Goal: Task Accomplishment & Management: Use online tool/utility

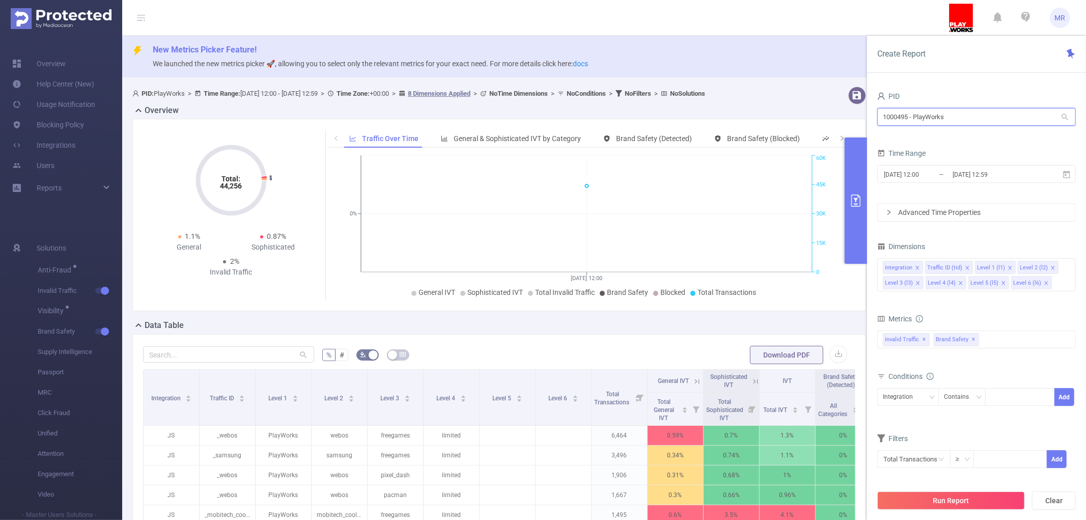
click at [949, 120] on input "1000495 - PlayWorks" at bounding box center [976, 117] width 198 height 18
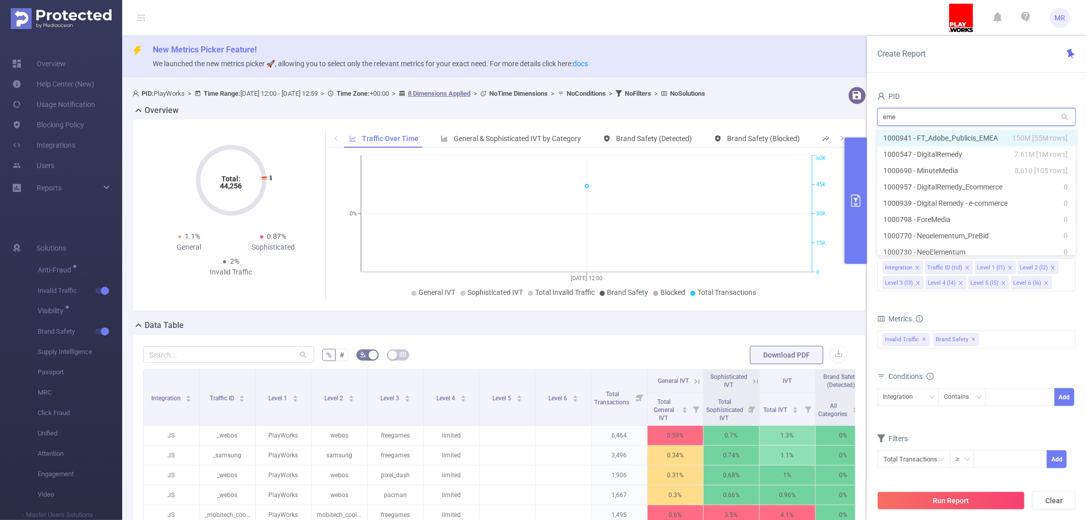
type input "emea"
click at [956, 135] on li "1000941 - FT_Adobe_Publicis_EMEA 150M [55M rows]" at bounding box center [976, 138] width 198 height 16
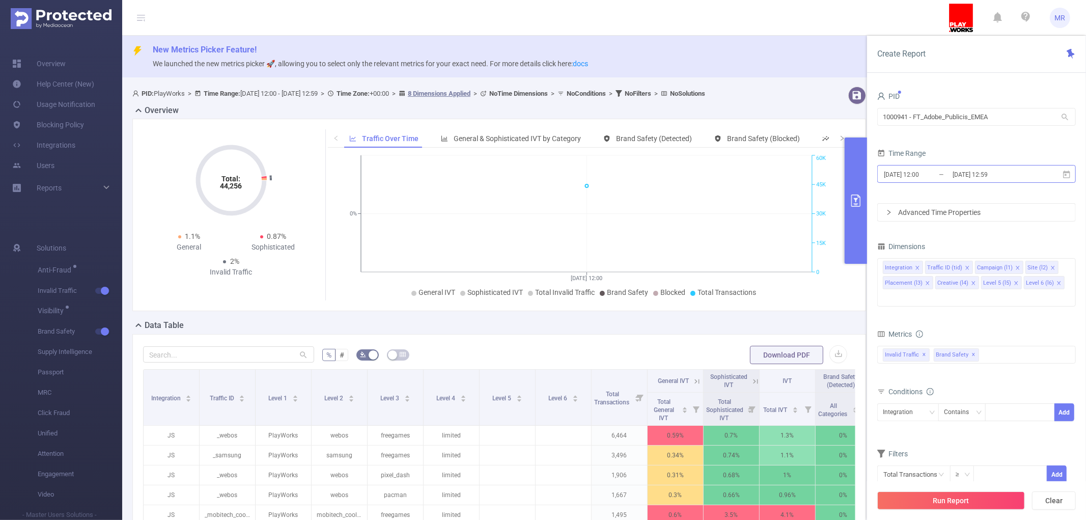
click at [1019, 176] on input "[DATE] 12:59" at bounding box center [992, 174] width 82 height 14
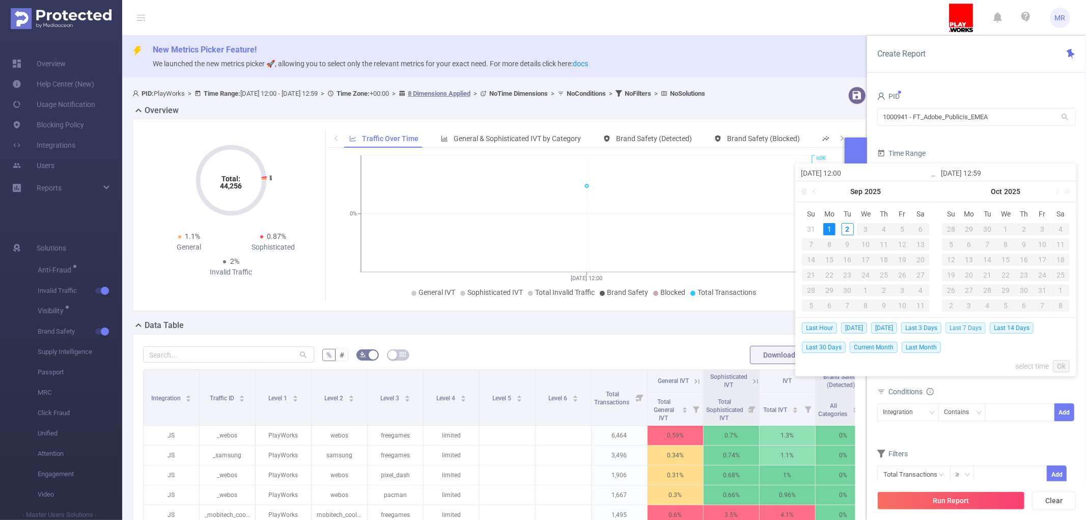
click at [967, 327] on span "Last 7 Days" at bounding box center [965, 327] width 40 height 11
type input "[DATE] 00:00"
type input "[DATE] 23:59"
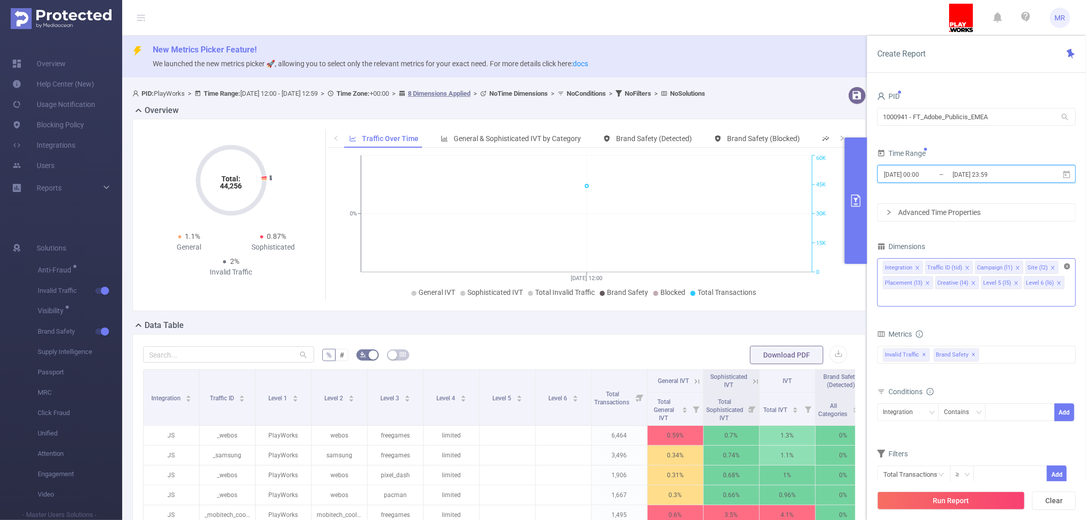
click at [1066, 267] on icon "icon: close-circle" at bounding box center [1067, 266] width 6 height 6
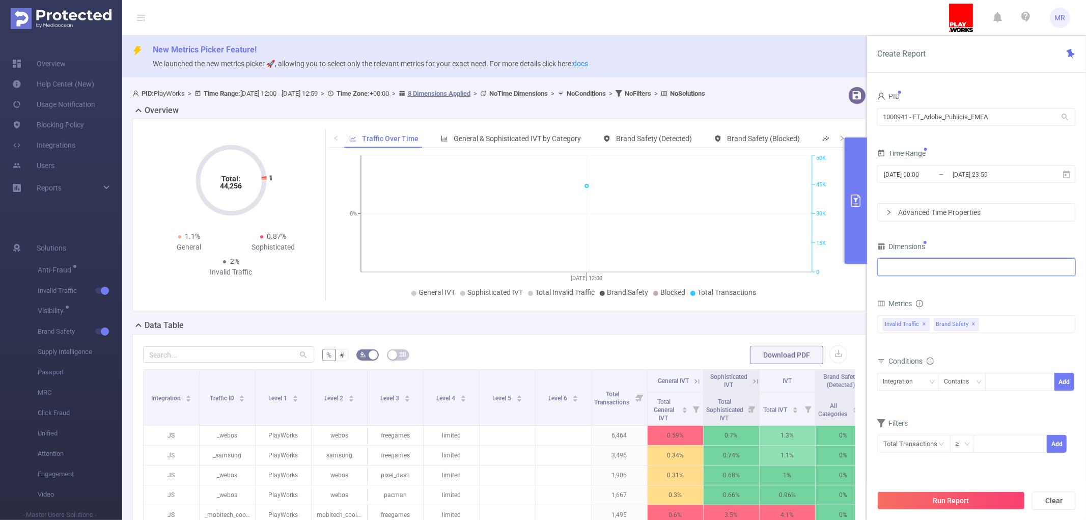
click at [1019, 267] on div at bounding box center [976, 267] width 187 height 17
type input "integ"
click at [986, 285] on li "Integration" at bounding box center [975, 288] width 197 height 16
click at [982, 239] on div "Dimensions" at bounding box center [976, 247] width 198 height 17
click at [924, 325] on span "✕" at bounding box center [924, 324] width 4 height 12
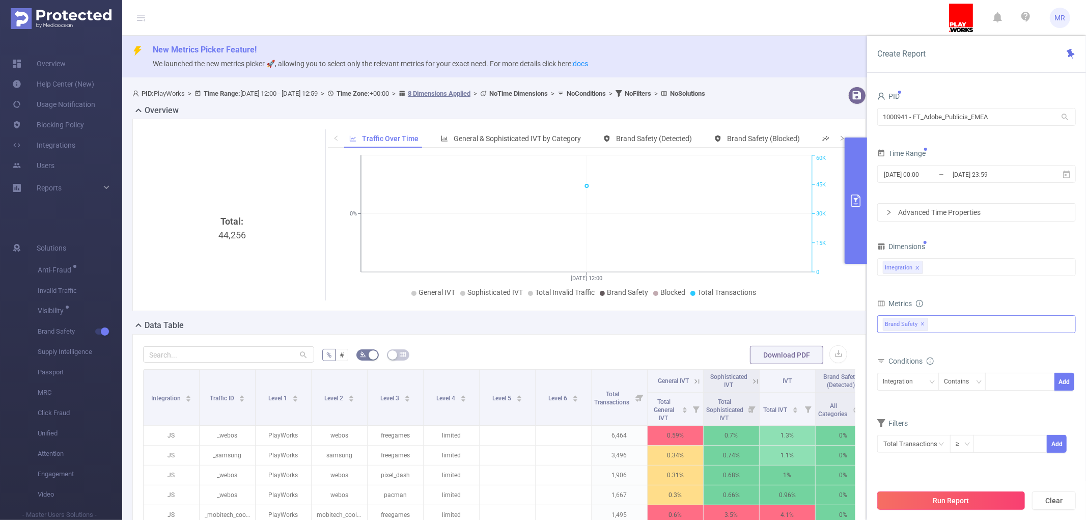
click at [934, 496] on button "Run Report" at bounding box center [951, 500] width 148 height 18
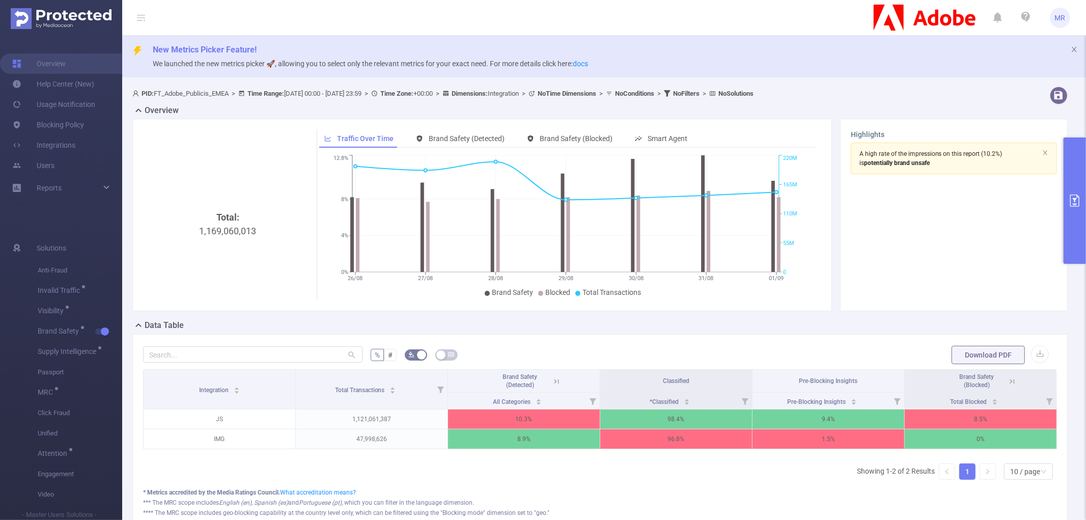
click at [1085, 189] on button "primary" at bounding box center [1074, 200] width 22 height 126
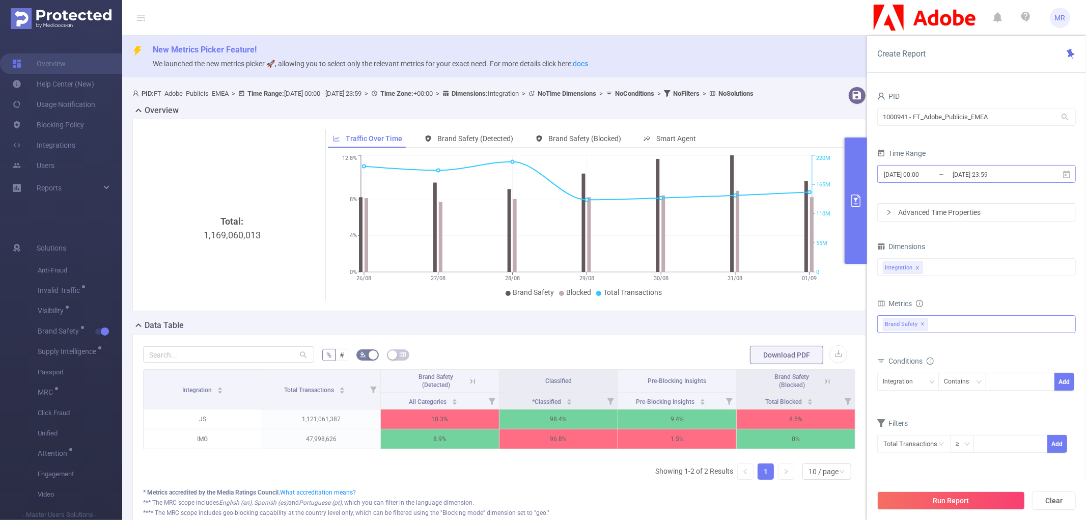
click at [913, 175] on input "[DATE] 00:00" at bounding box center [924, 174] width 82 height 14
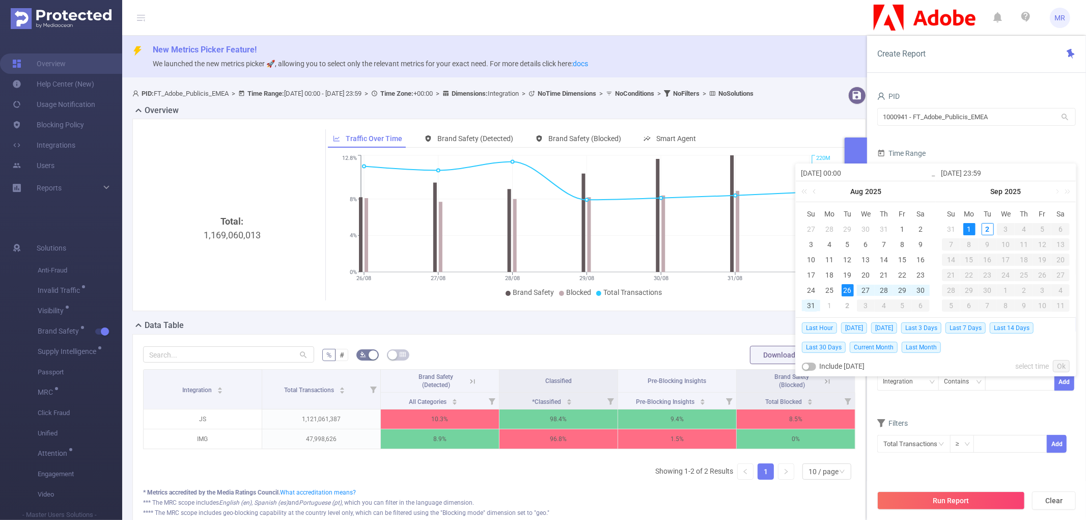
click at [812, 303] on div "31" at bounding box center [811, 305] width 12 height 12
type input "[DATE] 00:00"
type input "[DATE] 23:59"
type input "[DATE] 00:00"
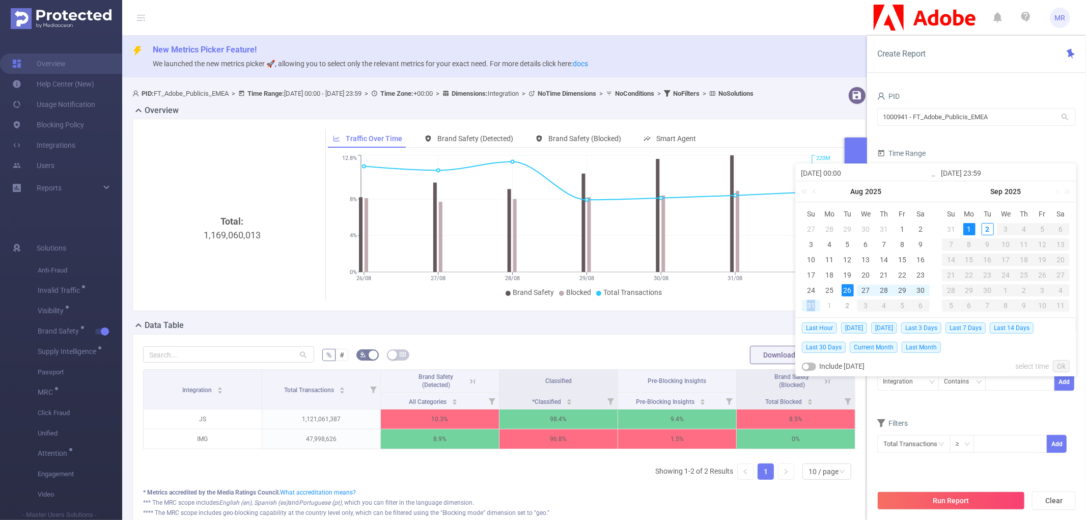
type input "[DATE] 23:59"
click at [1058, 364] on link "Ok" at bounding box center [1060, 366] width 17 height 12
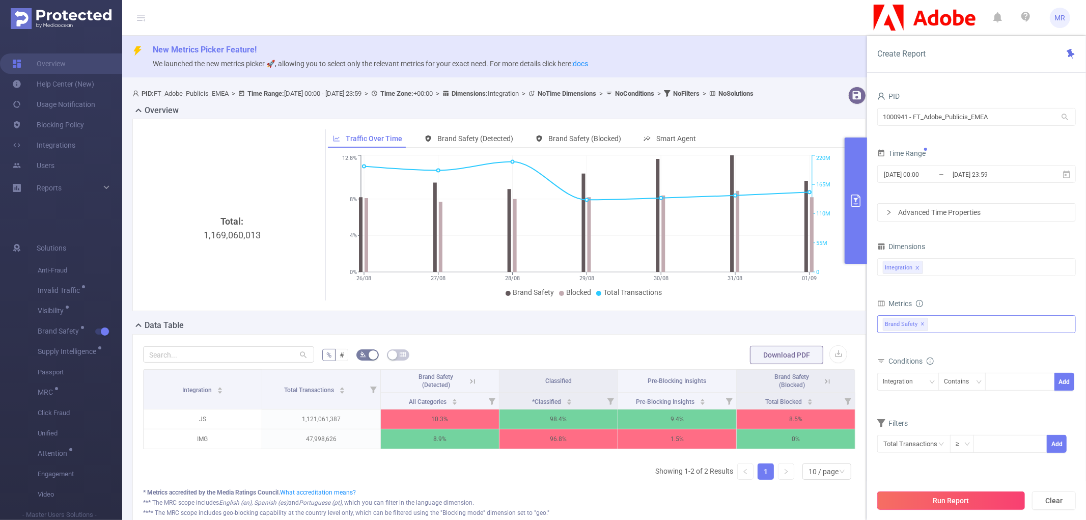
click at [949, 500] on button "Run Report" at bounding box center [951, 500] width 148 height 18
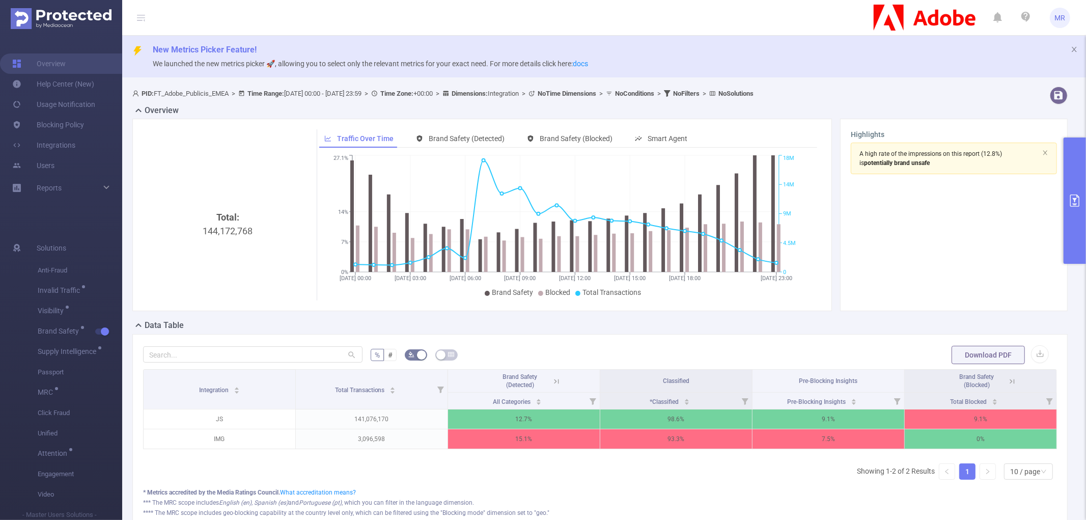
click at [1075, 184] on button "primary" at bounding box center [1074, 200] width 22 height 126
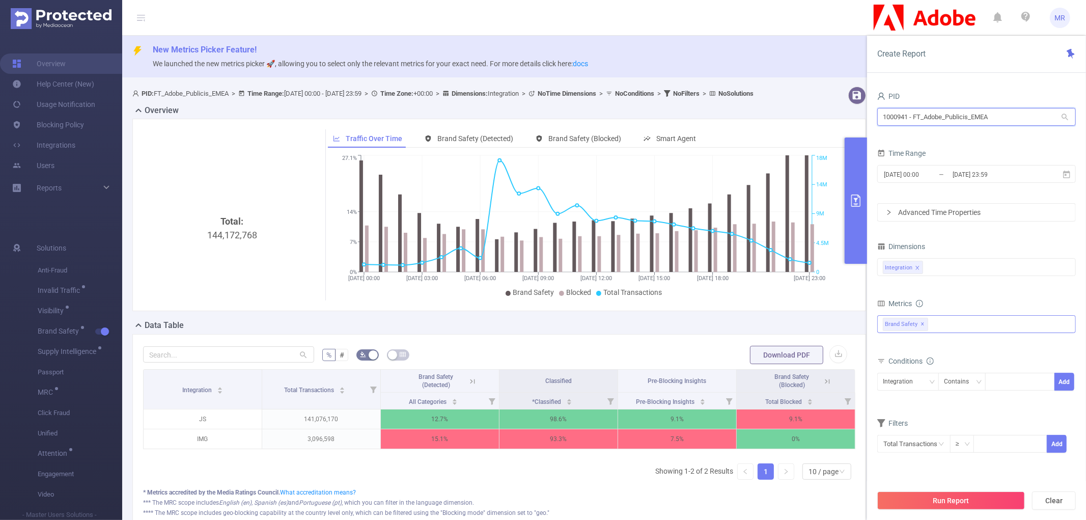
click at [947, 118] on input "1000941 - FT_Adobe_Publicis_EMEA" at bounding box center [976, 117] width 198 height 18
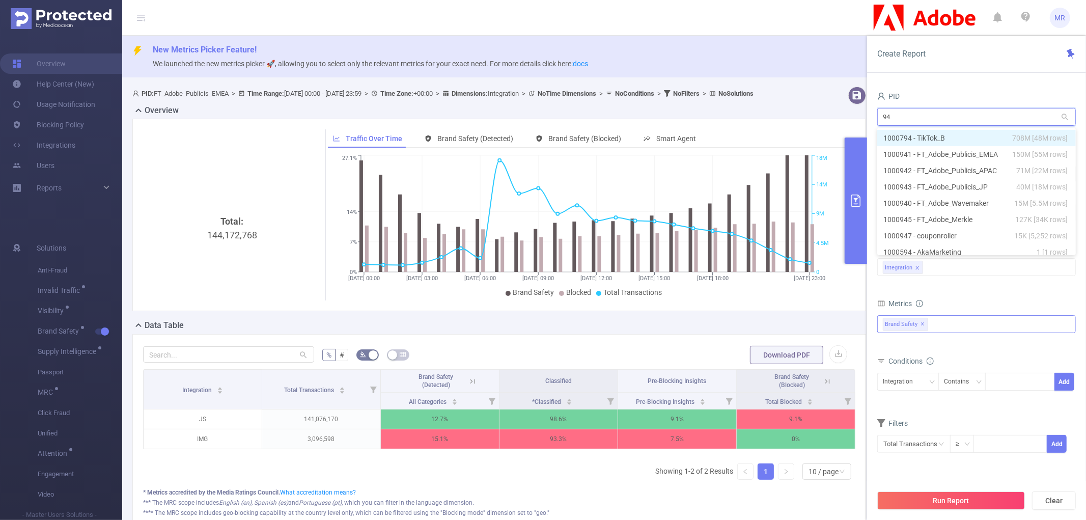
type input "942"
click at [949, 133] on li "1000942 - FT_Adobe_Publicis_APAC 71M [22M rows]" at bounding box center [976, 138] width 198 height 16
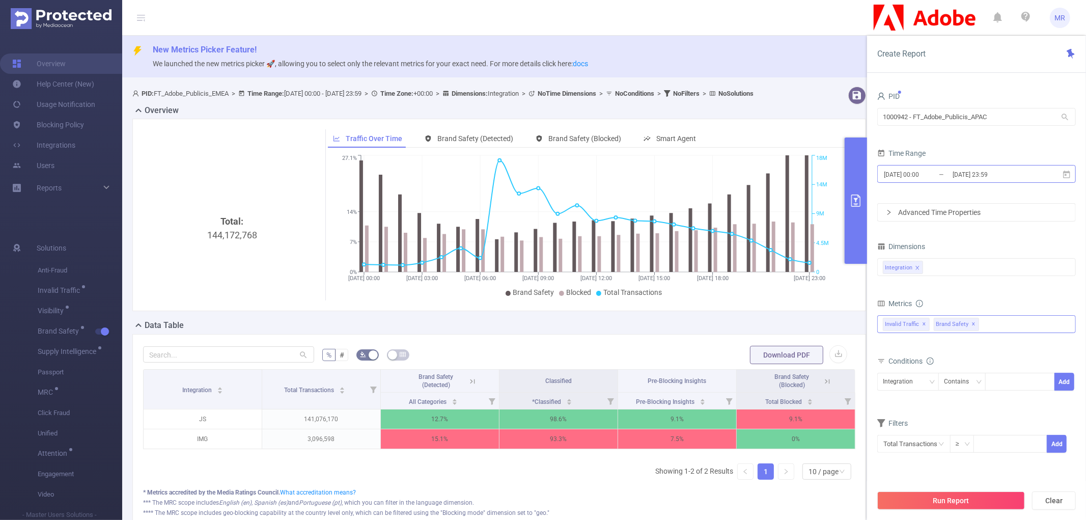
click at [989, 179] on input "[DATE] 23:59" at bounding box center [992, 174] width 82 height 14
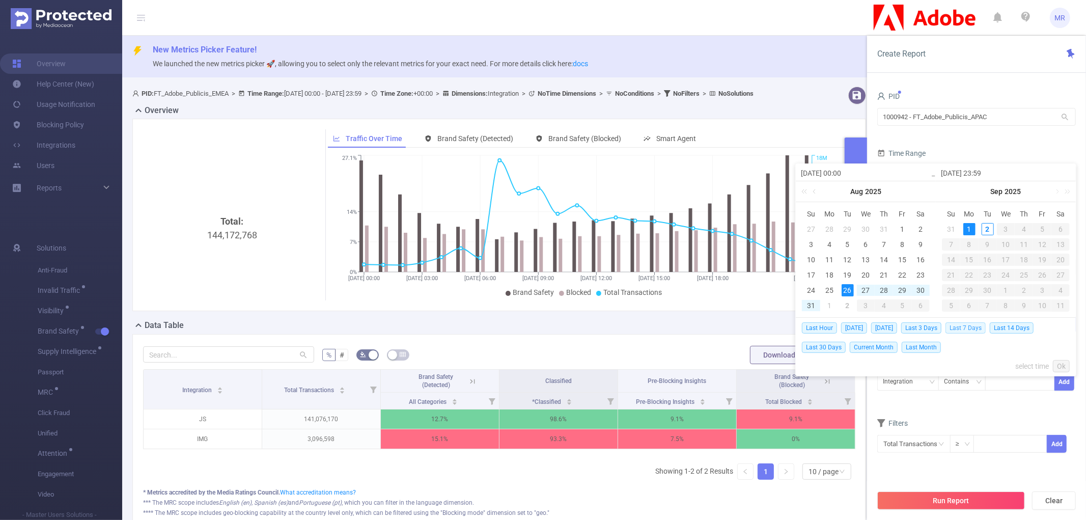
click at [976, 327] on span "Last 7 Days" at bounding box center [965, 327] width 40 height 11
type input "[DATE] 00:00"
type input "[DATE] 23:59"
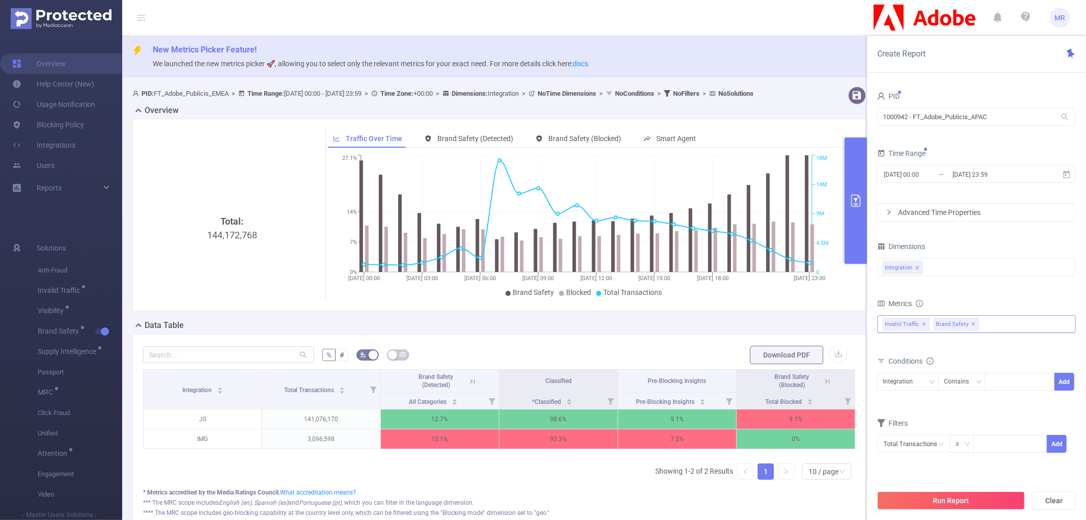
click at [926, 323] on span "✕" at bounding box center [924, 324] width 4 height 12
click at [965, 501] on button "Run Report" at bounding box center [951, 500] width 148 height 18
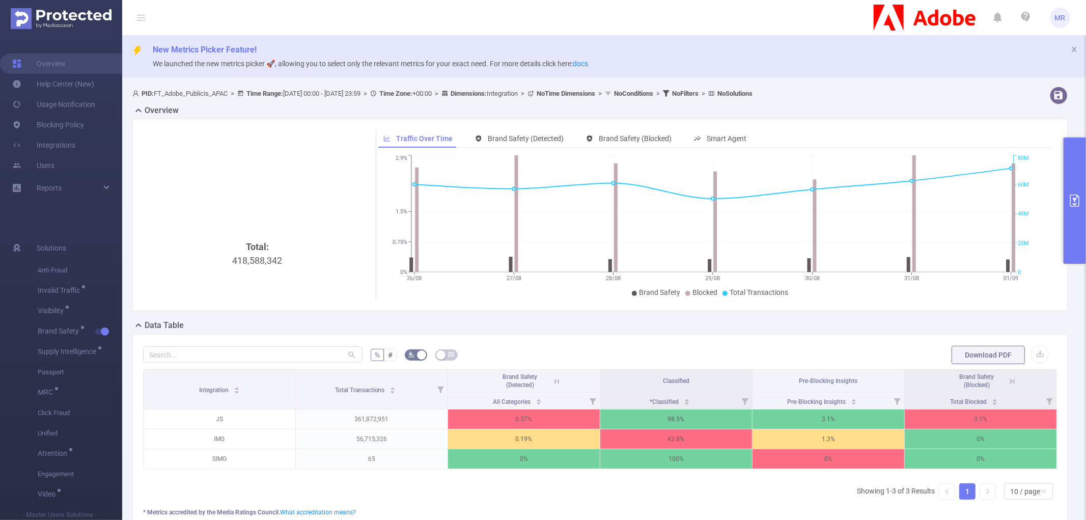
click at [1068, 195] on icon "primary" at bounding box center [1074, 200] width 12 height 12
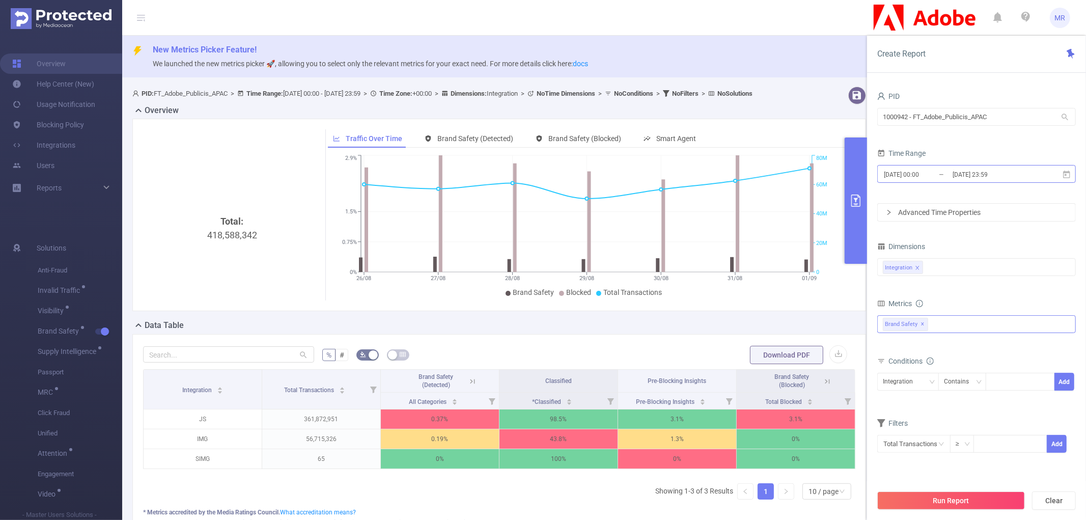
click at [940, 173] on input "[DATE] 00:00" at bounding box center [924, 174] width 82 height 14
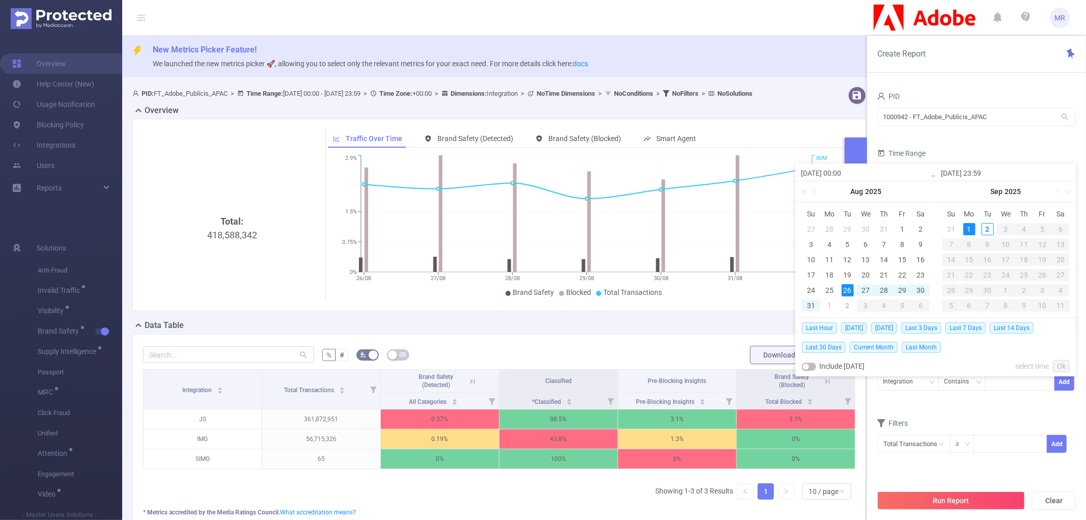
click at [859, 287] on div "27" at bounding box center [865, 290] width 12 height 12
type input "[DATE] 00:00"
type input "[DATE] 23:59"
type input "[DATE] 00:00"
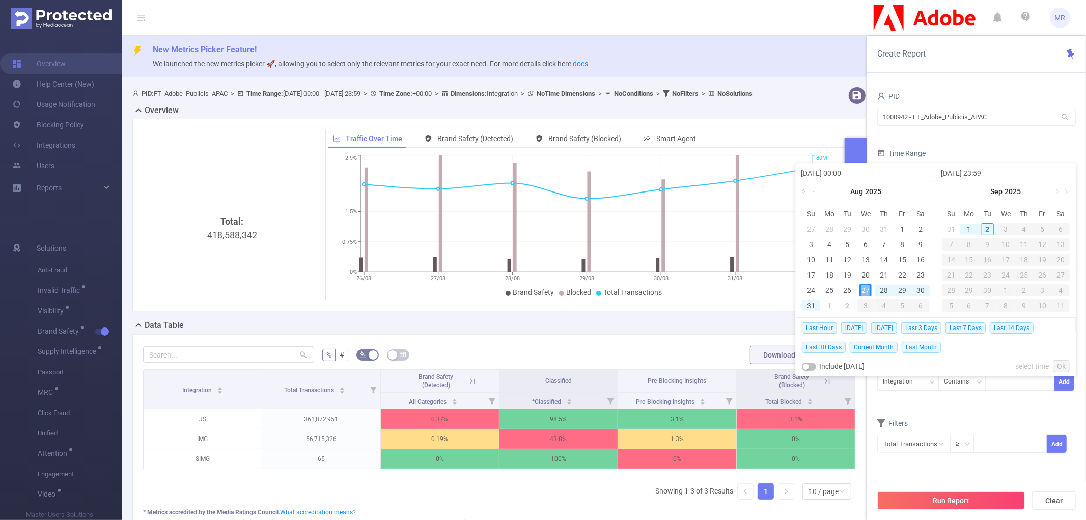
type input "[DATE] 23:59"
click at [1057, 365] on link "Ok" at bounding box center [1060, 366] width 17 height 12
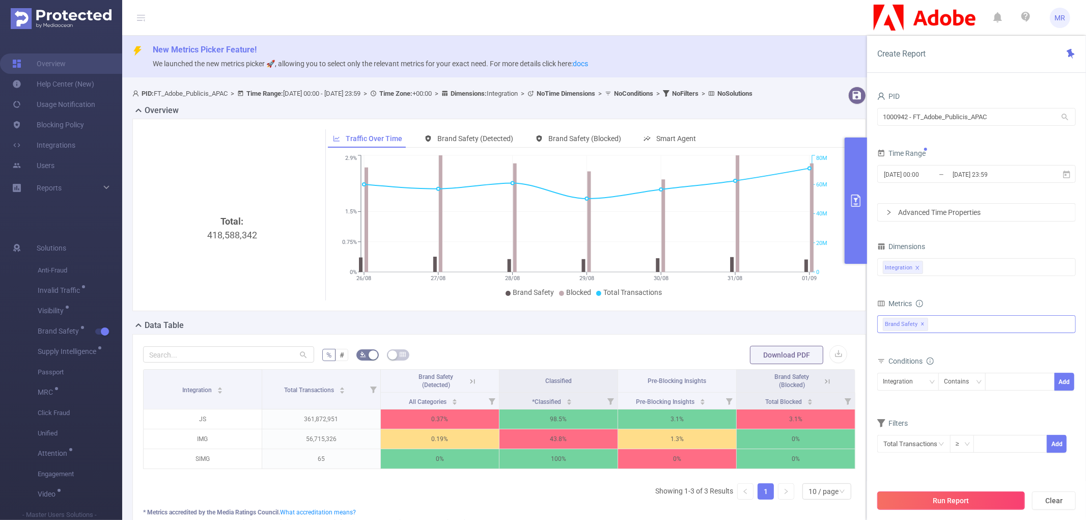
click at [955, 498] on button "Run Report" at bounding box center [951, 500] width 148 height 18
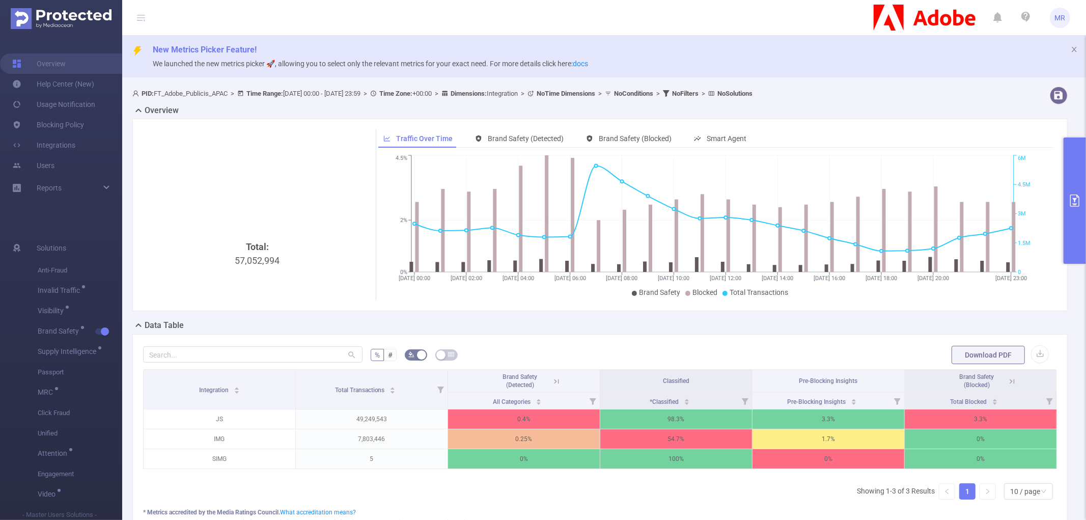
click at [1064, 169] on button "primary" at bounding box center [1074, 200] width 22 height 126
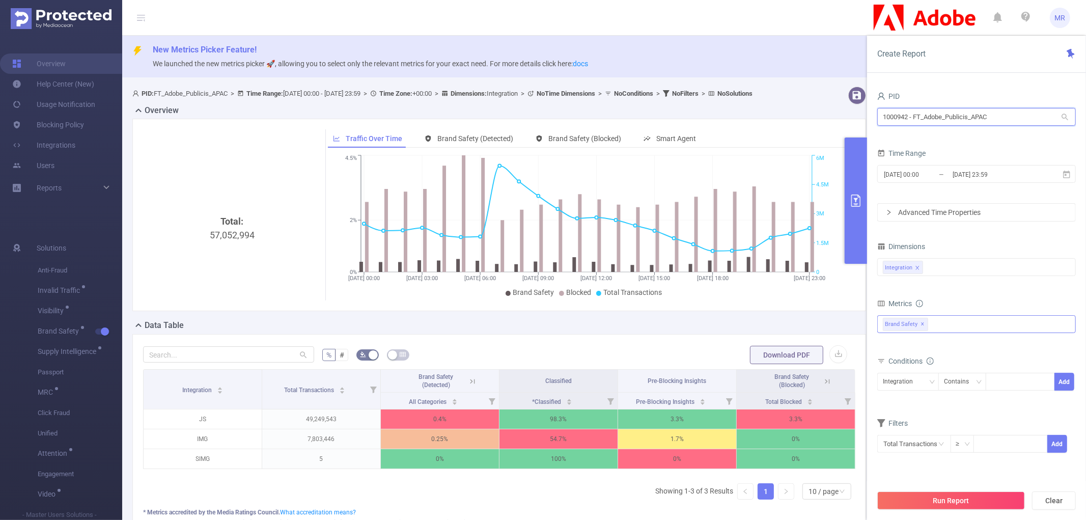
click at [958, 116] on input "1000942 - FT_Adobe_Publicis_APAC" at bounding box center [976, 117] width 198 height 18
type input "jp"
click at [948, 137] on li "1000943 - FT_Adobe_Publicis_JP 40M [18M rows]" at bounding box center [976, 138] width 198 height 16
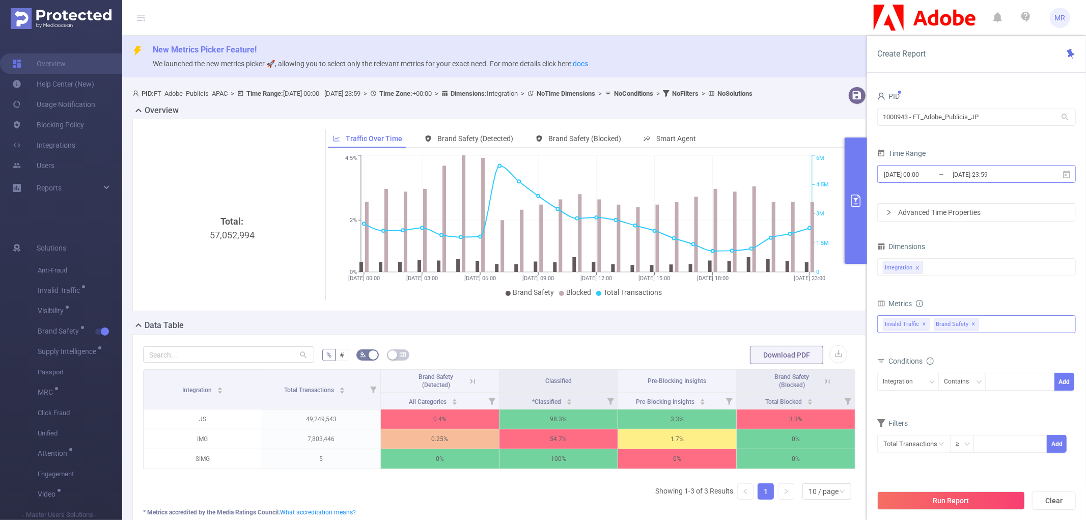
click at [974, 168] on input "[DATE] 23:59" at bounding box center [992, 174] width 82 height 14
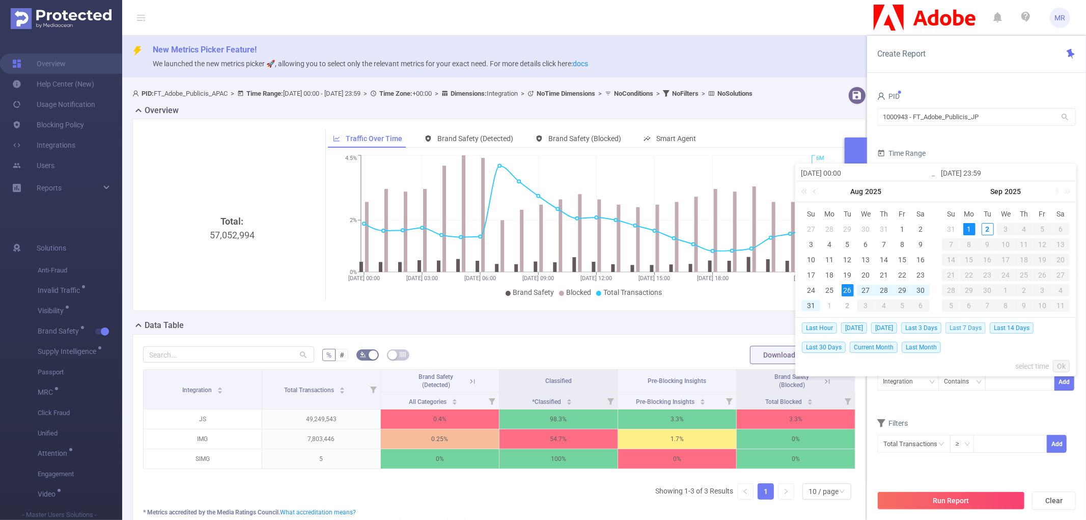
click at [971, 326] on span "Last 7 Days" at bounding box center [965, 327] width 40 height 11
type input "[DATE] 00:00"
type input "[DATE] 23:59"
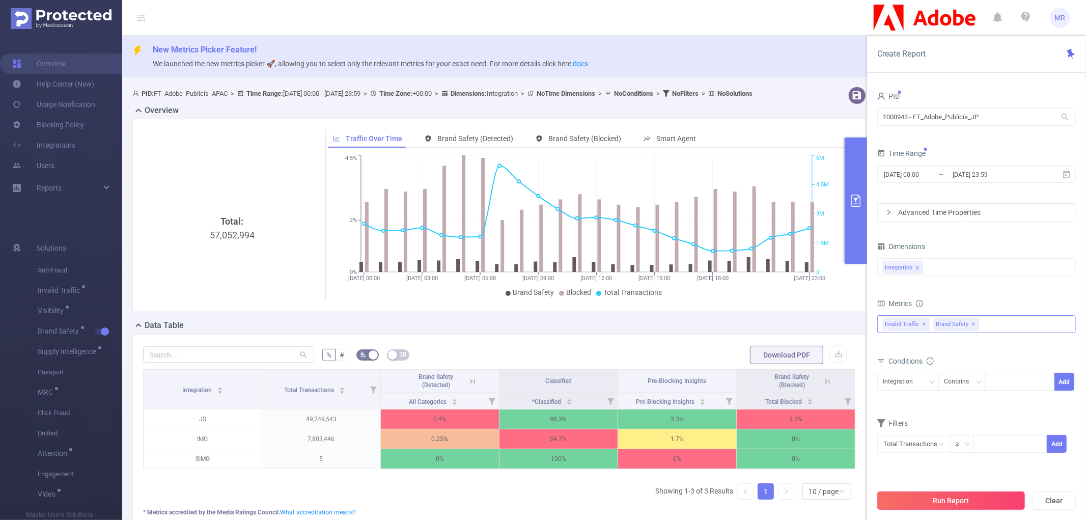
click at [919, 504] on button "Run Report" at bounding box center [951, 500] width 148 height 18
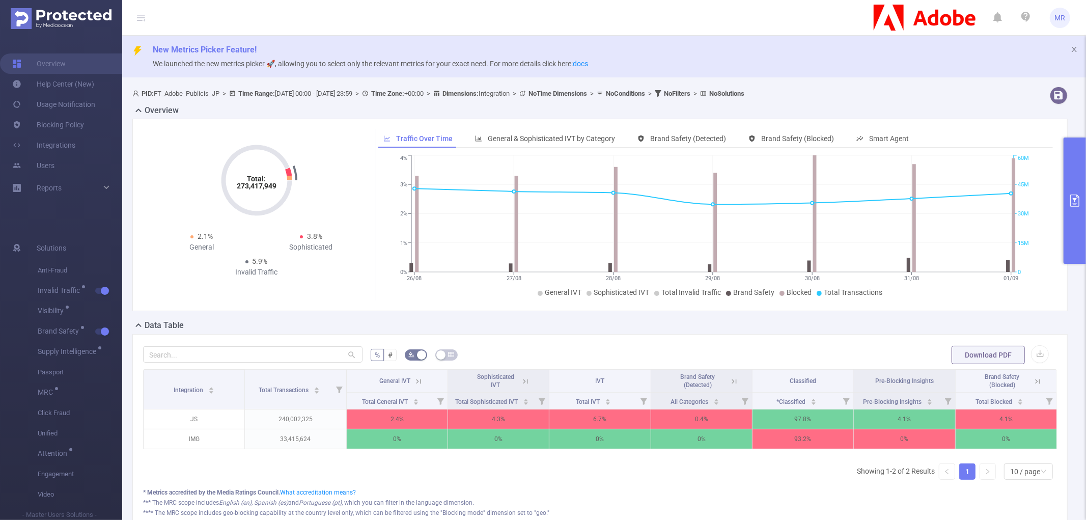
click at [1075, 201] on icon "primary" at bounding box center [1074, 200] width 12 height 12
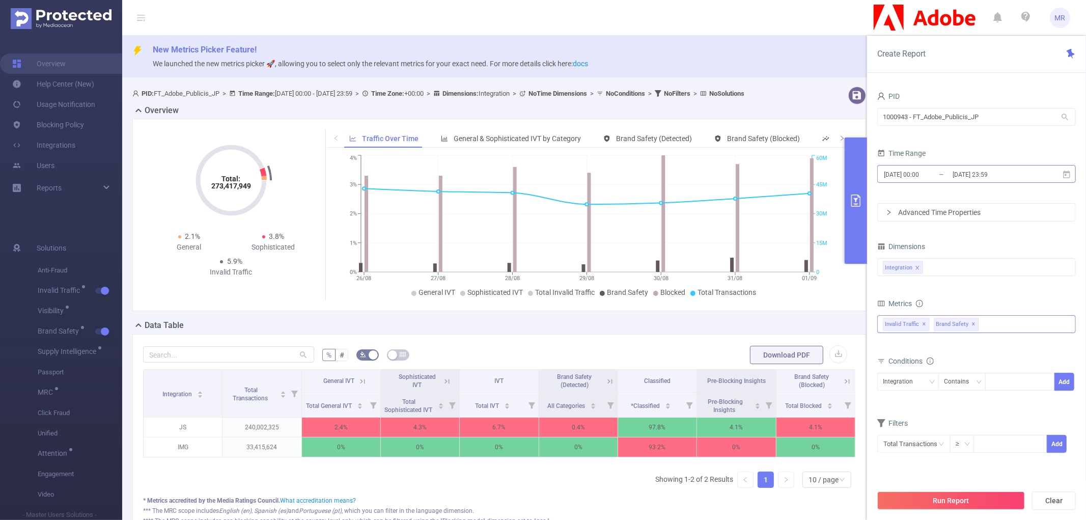
click at [948, 178] on input "[DATE] 00:00" at bounding box center [924, 174] width 82 height 14
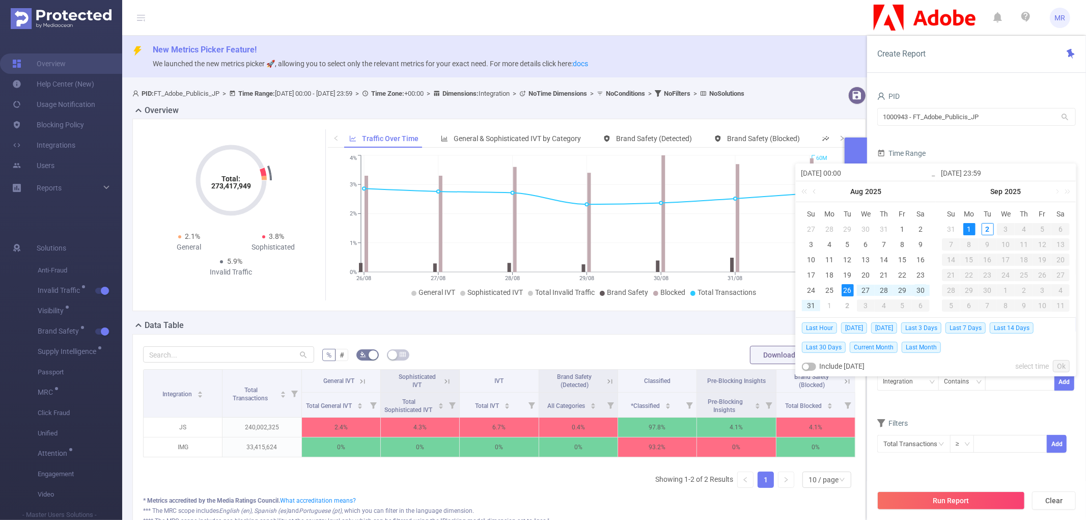
click at [920, 286] on div "30" at bounding box center [920, 290] width 12 height 12
type input "[DATE] 00:00"
type input "[DATE] 23:59"
type input "[DATE] 00:00"
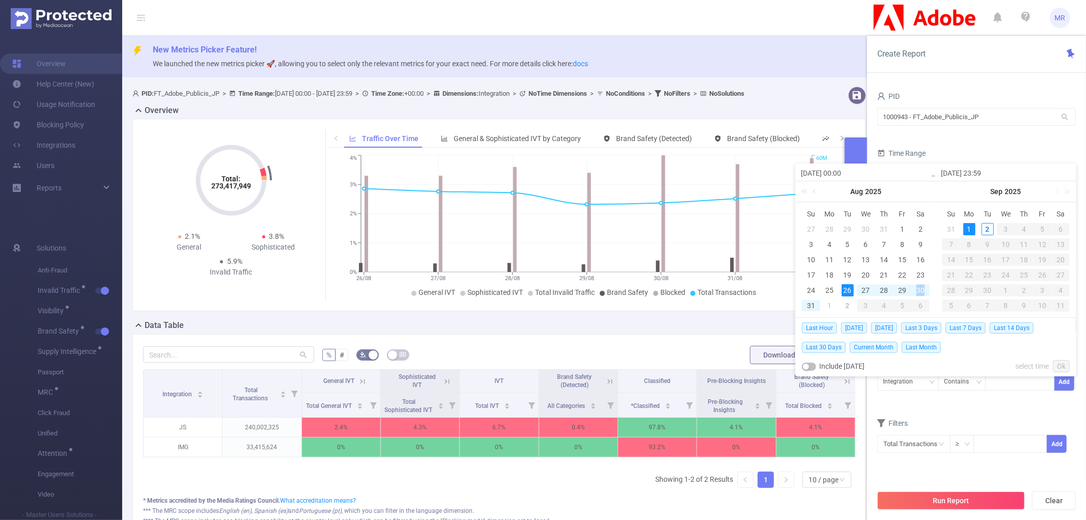
type input "[DATE] 23:59"
click at [1059, 363] on link "Ok" at bounding box center [1060, 366] width 17 height 12
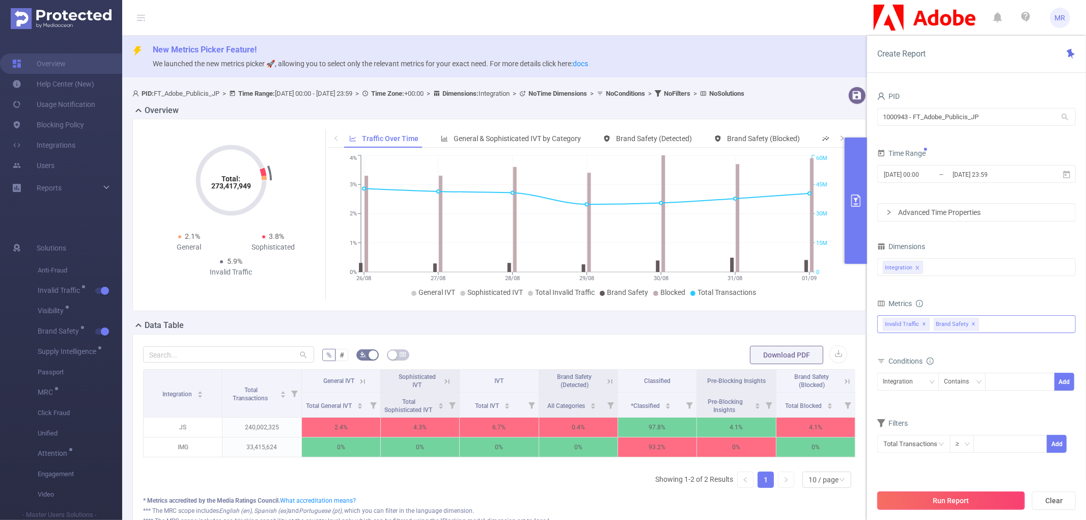
click at [963, 496] on button "Run Report" at bounding box center [951, 500] width 148 height 18
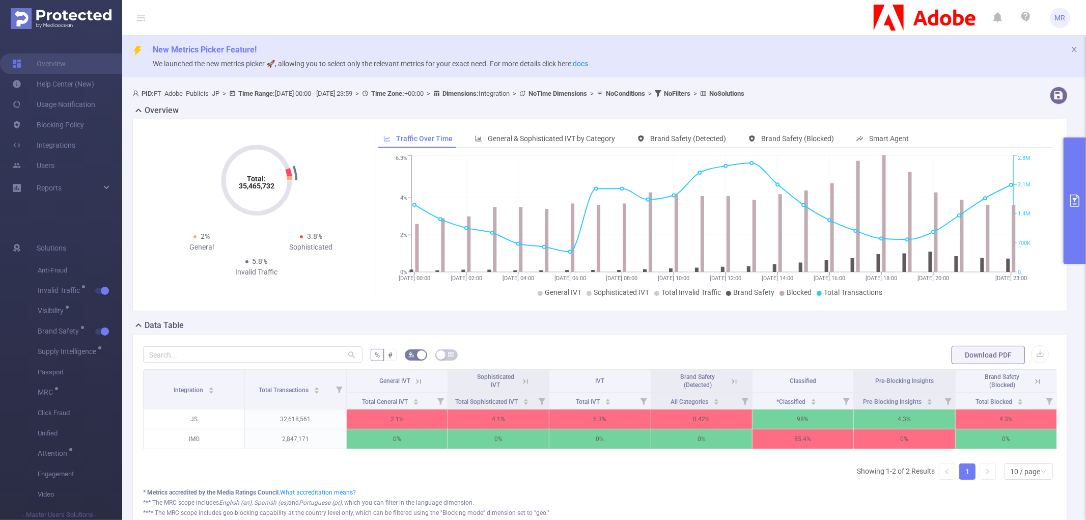
click at [1070, 169] on button "primary" at bounding box center [1074, 200] width 22 height 126
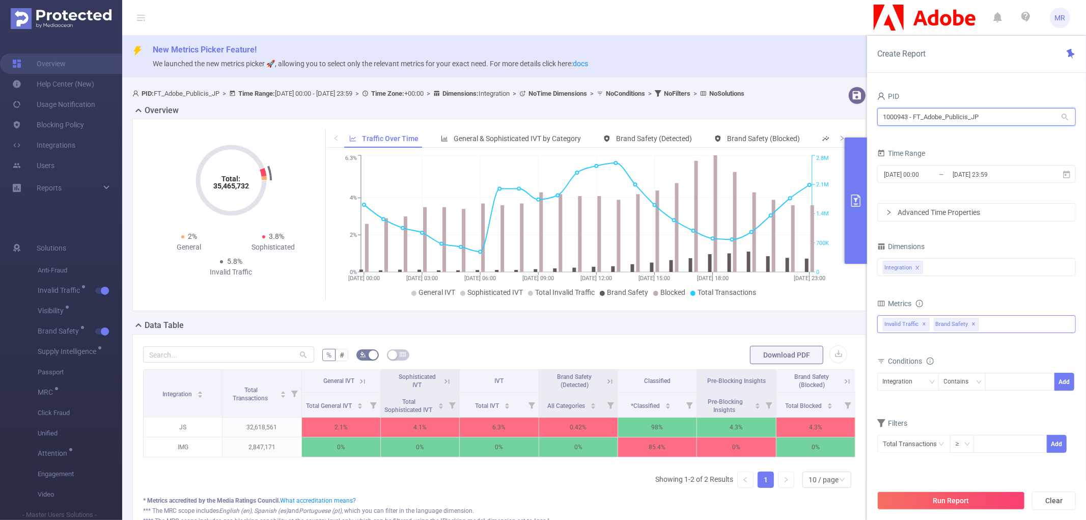
click at [958, 110] on input "1000943 - FT_Adobe_Publicis_JP" at bounding box center [976, 117] width 198 height 18
type input "emea"
click at [954, 133] on li "1000941 - FT_Adobe_Publicis_EMEA 150M [55M rows]" at bounding box center [976, 138] width 198 height 16
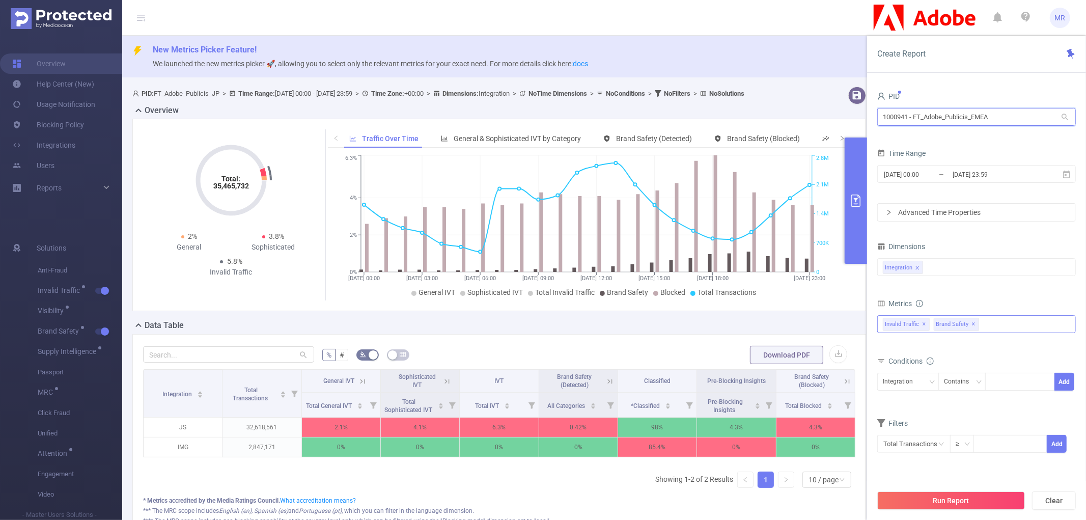
drag, startPoint x: 999, startPoint y: 112, endPoint x: 915, endPoint y: 118, distance: 83.7
click at [915, 118] on input "1000941 - FT_Adobe_Publicis_EMEA" at bounding box center [976, 117] width 198 height 18
click at [960, 112] on input "1000941 - FT_Adobe_Publicis_EMEA" at bounding box center [976, 117] width 198 height 18
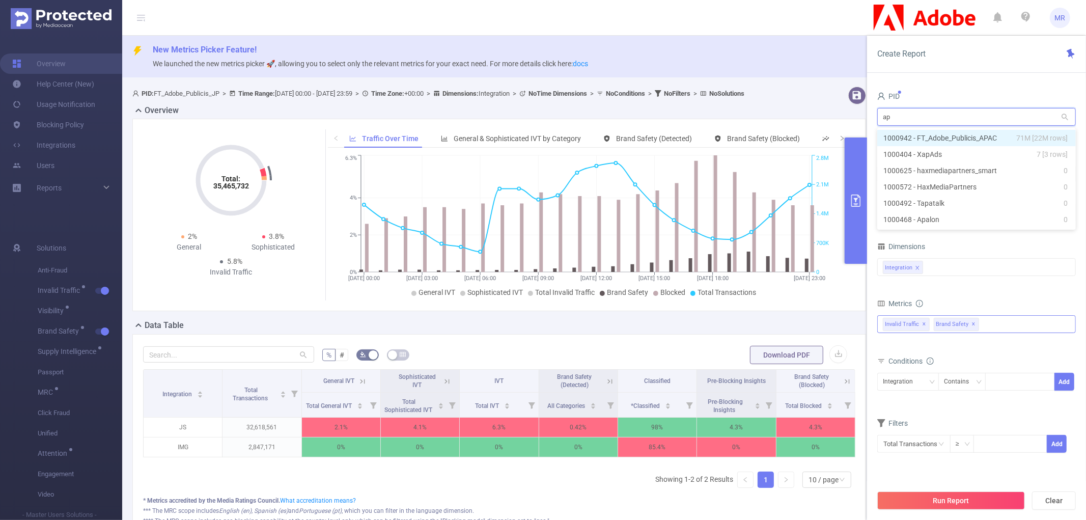
type input "apa"
click at [966, 134] on li "1000942 - FT_Adobe_Publicis_APAC 71M [22M rows]" at bounding box center [976, 138] width 198 height 16
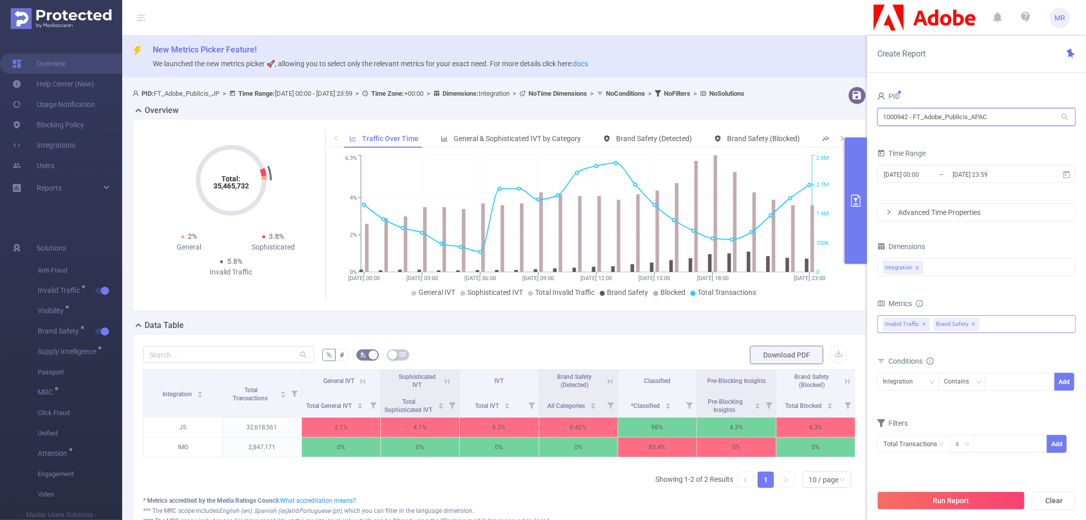
drag, startPoint x: 996, startPoint y: 118, endPoint x: 914, endPoint y: 116, distance: 82.0
click at [914, 116] on input "1000942 - FT_Adobe_Publicis_APAC" at bounding box center [976, 117] width 198 height 18
click at [919, 118] on input "1000942 - FT_Adobe_Publicis_APAC" at bounding box center [976, 117] width 198 height 18
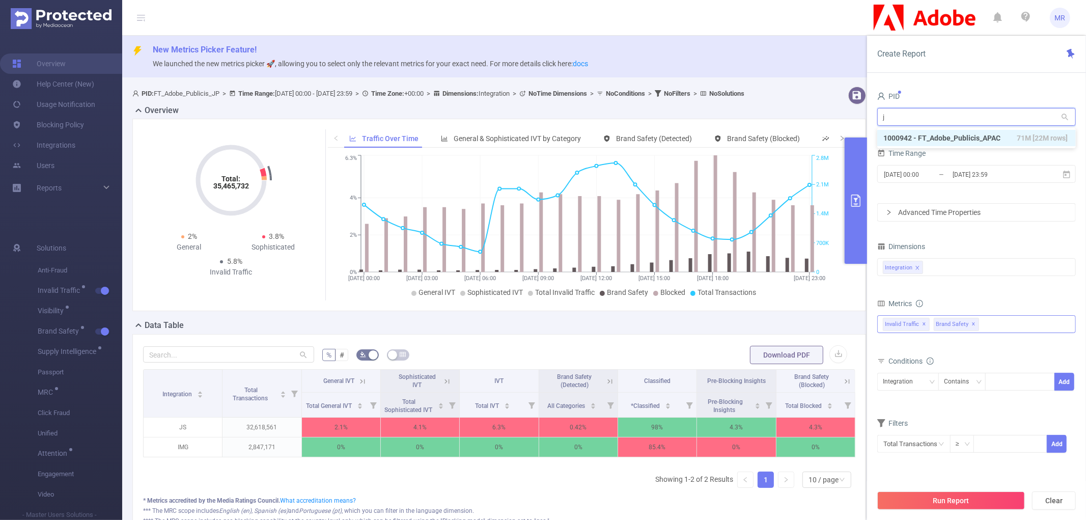
type input "jp"
click at [978, 133] on li "1000943 - FT_Adobe_Publicis_JP 40M [18M rows]" at bounding box center [976, 138] width 198 height 16
drag, startPoint x: 993, startPoint y: 119, endPoint x: 914, endPoint y: 115, distance: 79.5
click at [914, 115] on input "1000943 - FT_Adobe_Publicis_JP" at bounding box center [976, 117] width 198 height 18
click at [990, 116] on input "1000943 - FT_Adobe_Publicis_JP" at bounding box center [976, 117] width 198 height 18
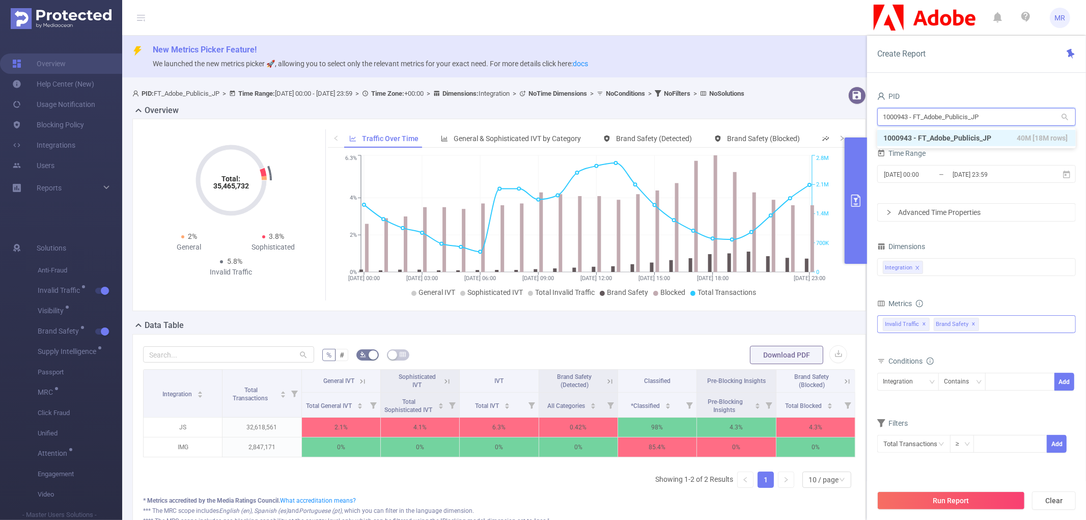
drag, startPoint x: 994, startPoint y: 118, endPoint x: 914, endPoint y: 117, distance: 79.9
click at [914, 117] on input "1000943 - FT_Adobe_Publicis_JP" at bounding box center [976, 117] width 198 height 18
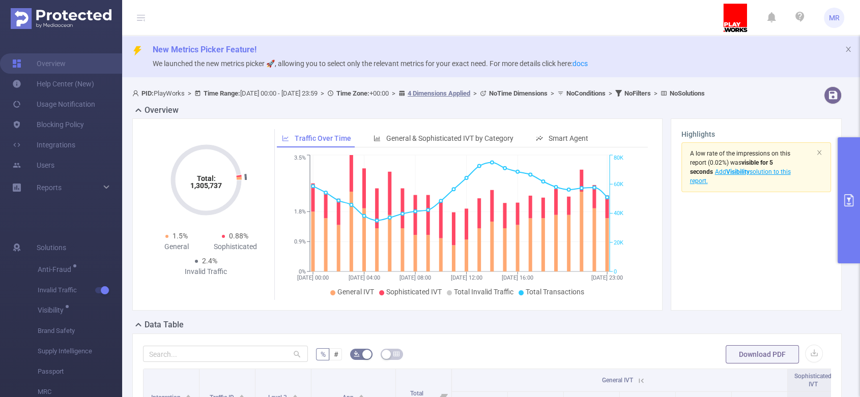
scroll to position [113, 0]
